Goal: Task Accomplishment & Management: Manage account settings

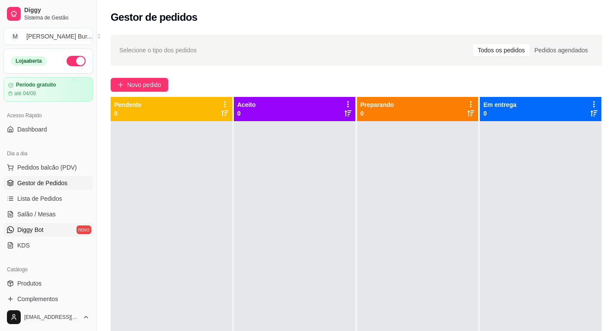
scroll to position [86, 0]
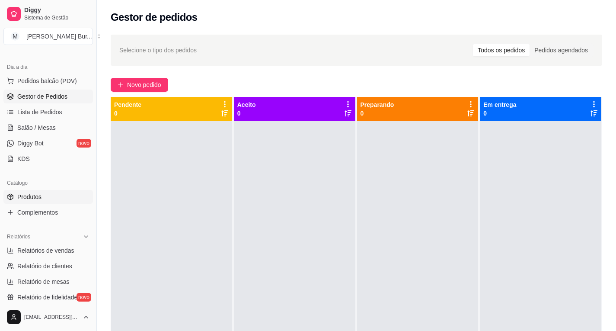
click at [32, 198] on span "Produtos" at bounding box center [29, 196] width 24 height 9
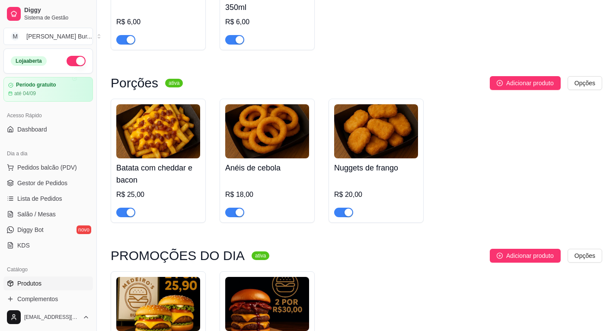
scroll to position [403, 0]
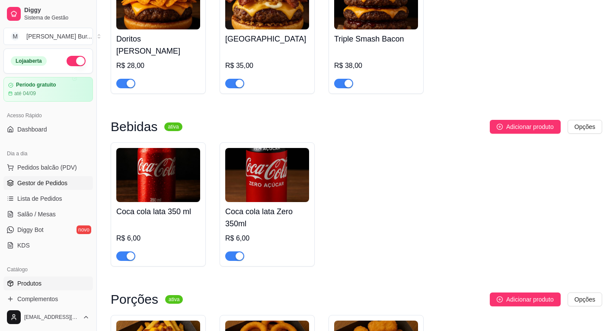
click at [38, 181] on span "Gestor de Pedidos" at bounding box center [42, 182] width 50 height 9
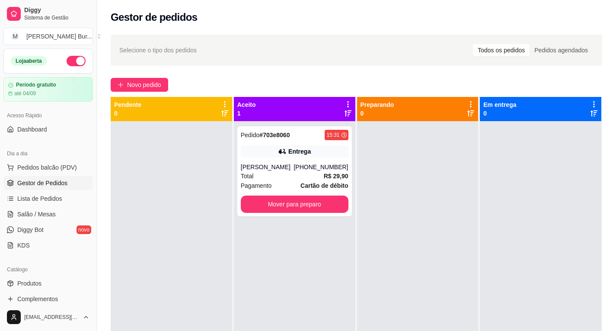
click at [344, 102] on icon at bounding box center [348, 104] width 8 height 8
drag, startPoint x: 343, startPoint y: 102, endPoint x: 323, endPoint y: 102, distance: 19.4
click at [323, 102] on div "Aceito 1" at bounding box center [294, 108] width 115 height 17
click at [293, 152] on div "Entrega" at bounding box center [299, 151] width 22 height 9
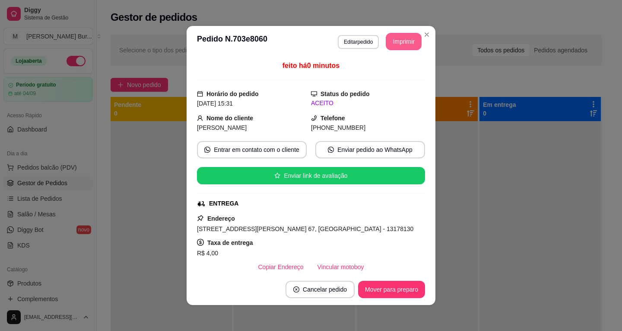
click at [394, 39] on button "Imprimir" at bounding box center [404, 41] width 36 height 17
click at [322, 292] on button "Cancelar pedido" at bounding box center [320, 288] width 69 height 17
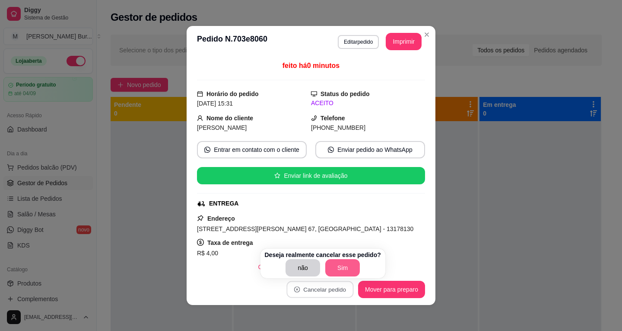
click at [342, 266] on button "Sim" at bounding box center [342, 267] width 35 height 17
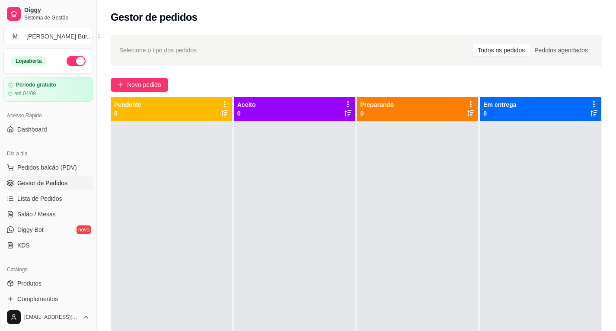
click at [224, 102] on icon at bounding box center [225, 104] width 2 height 6
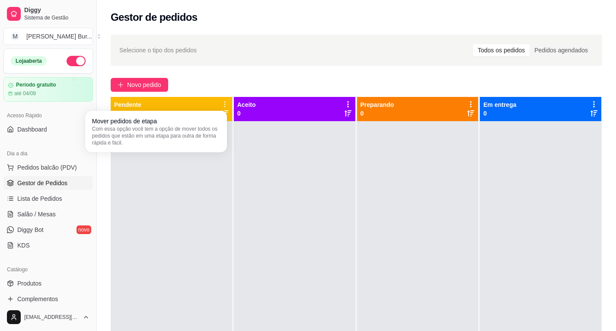
click at [224, 102] on icon at bounding box center [224, 104] width 1 height 6
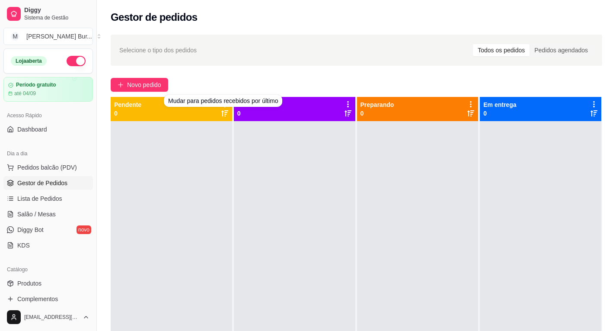
click at [192, 146] on div at bounding box center [171, 286] width 121 height 331
click at [221, 114] on icon at bounding box center [224, 113] width 7 height 6
click at [222, 114] on icon at bounding box center [224, 113] width 7 height 7
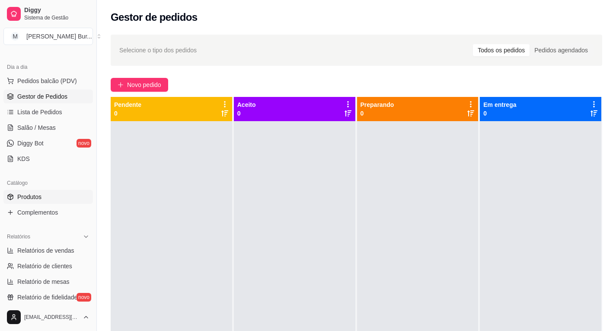
click at [36, 196] on span "Produtos" at bounding box center [29, 196] width 24 height 9
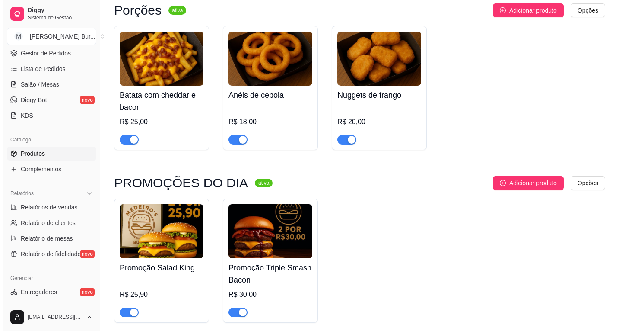
scroll to position [705, 0]
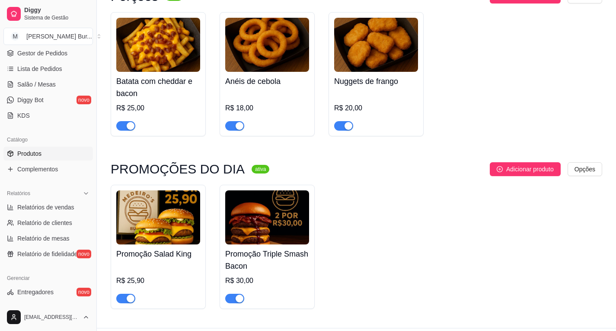
click at [165, 218] on img at bounding box center [158, 217] width 84 height 54
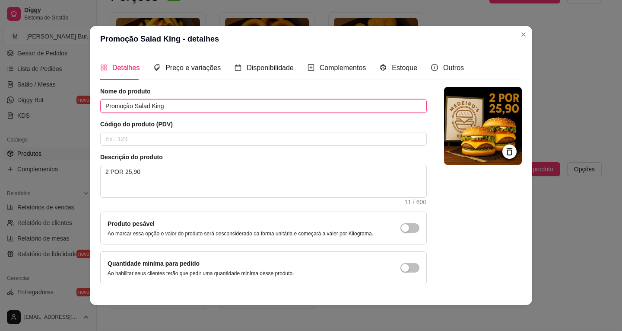
click at [127, 104] on input "Promoção Salad King" at bounding box center [263, 106] width 327 height 14
click at [130, 102] on input "Promoção Salad King" at bounding box center [263, 106] width 327 height 14
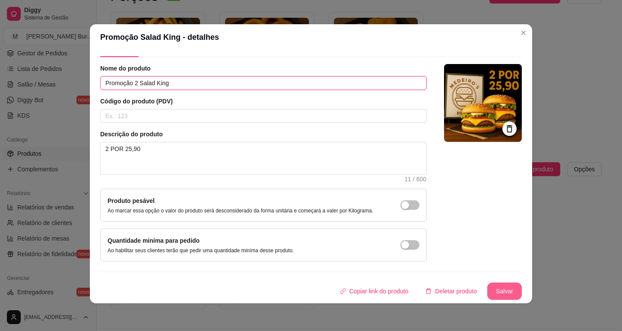
type input "Promoção 2 Salad King"
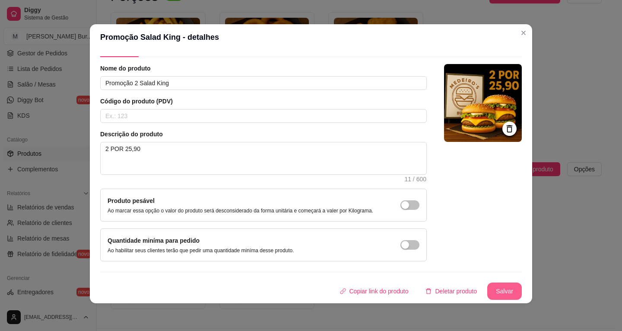
click at [493, 288] on button "Salvar" at bounding box center [504, 290] width 35 height 17
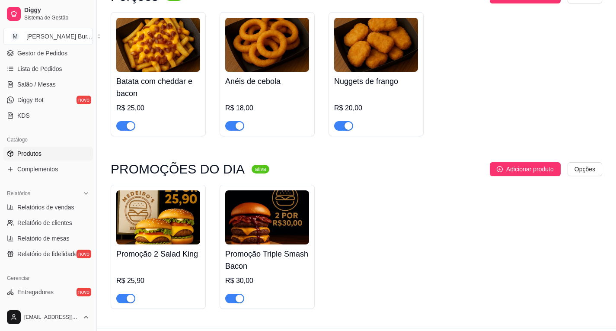
click at [278, 209] on img at bounding box center [267, 217] width 84 height 54
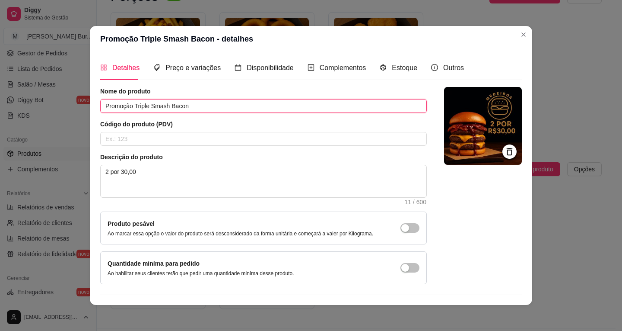
click at [131, 105] on input "Promoção Triple Smash Bacon" at bounding box center [263, 106] width 327 height 14
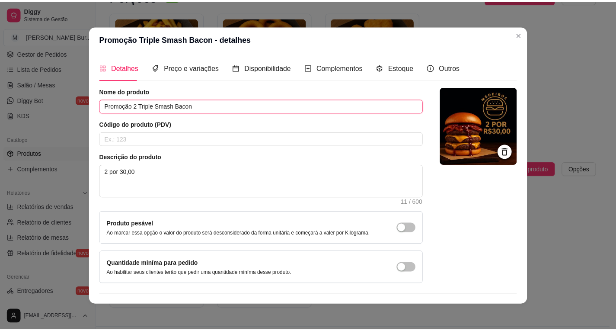
scroll to position [21, 0]
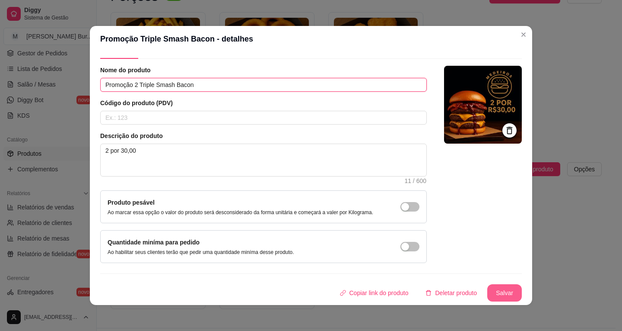
type input "Promoção 2 Triple Smash Bacon"
click at [495, 291] on button "Salvar" at bounding box center [504, 292] width 35 height 17
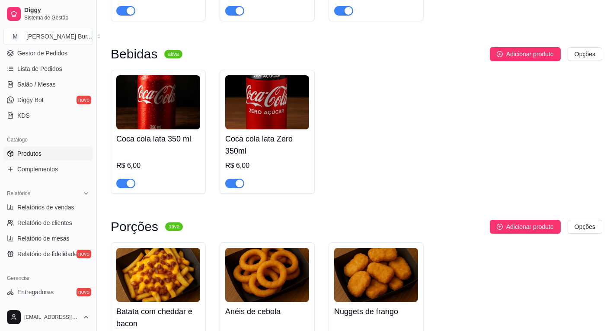
scroll to position [605, 0]
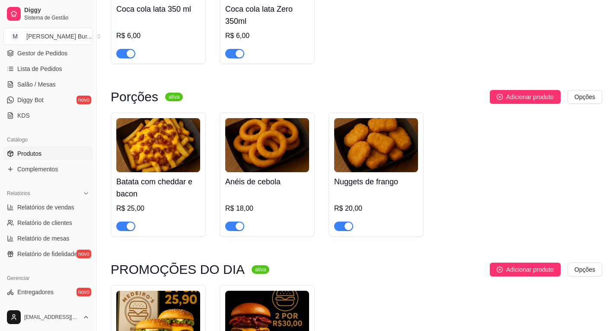
click at [265, 146] on img at bounding box center [267, 145] width 84 height 54
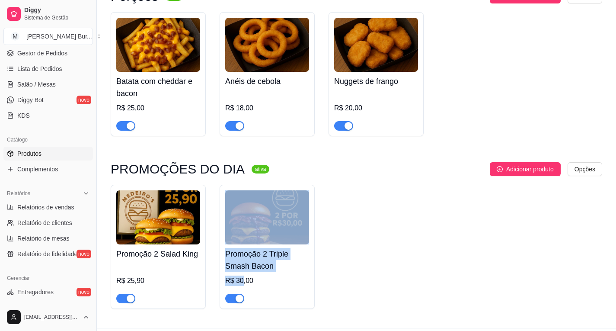
drag, startPoint x: 241, startPoint y: 257, endPoint x: 473, endPoint y: 211, distance: 236.6
click at [477, 211] on div "Promoção 2 Salad King R$ 25,90 Promoção 2 Triple Smash Bacon R$ 30,00" at bounding box center [356, 247] width 491 height 124
click at [372, 210] on div "Promoção 2 Salad King R$ 25,90 Promoção 2 Triple Smash Bacon R$ 30,00" at bounding box center [356, 247] width 491 height 124
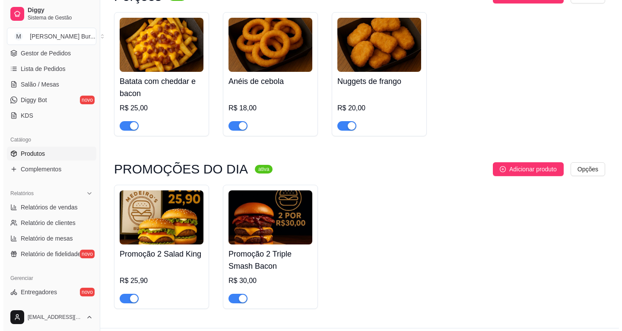
scroll to position [619, 0]
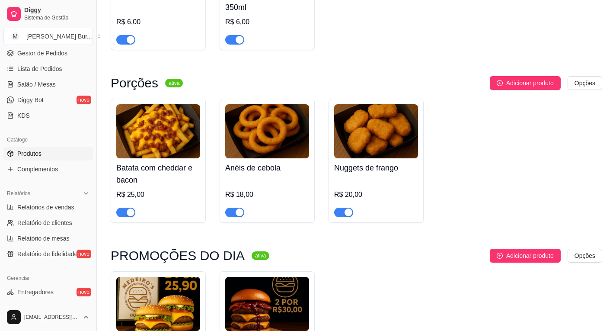
click at [276, 113] on img at bounding box center [267, 131] width 84 height 54
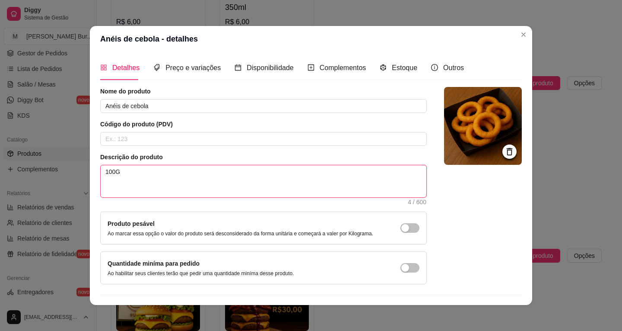
click at [124, 176] on textarea "100G" at bounding box center [264, 181] width 326 height 32
type textarea "100"
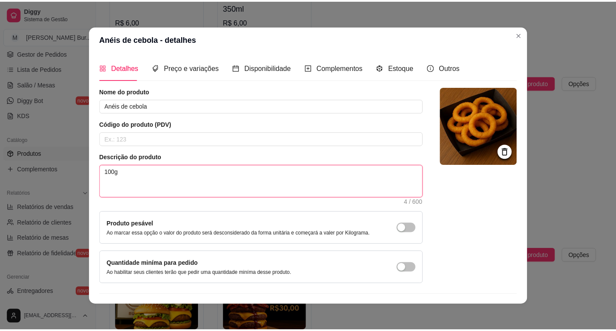
scroll to position [21, 0]
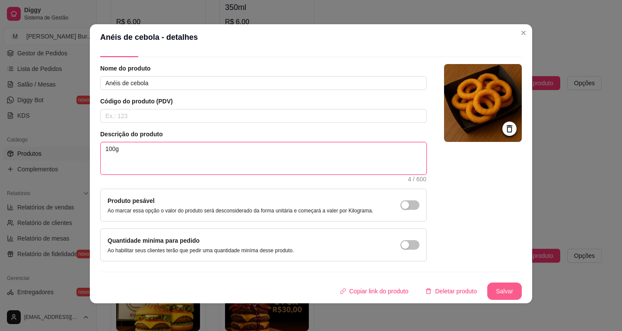
type textarea "100g"
click at [487, 287] on button "Salvar" at bounding box center [504, 290] width 35 height 17
